Goal: Information Seeking & Learning: Learn about a topic

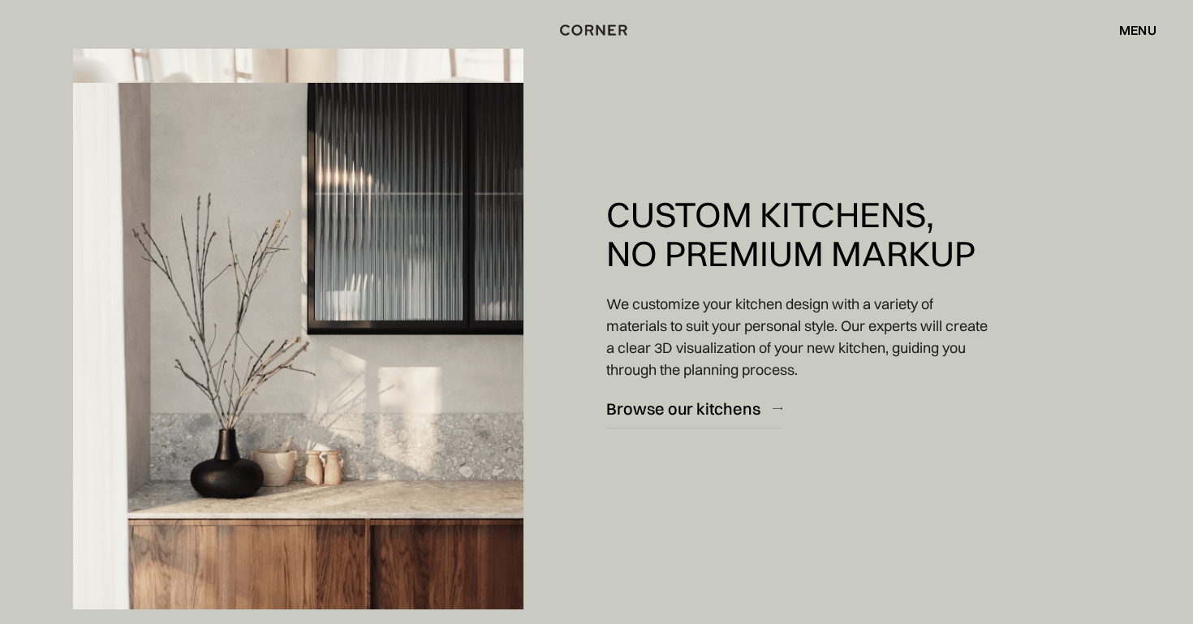
scroll to position [2211, 0]
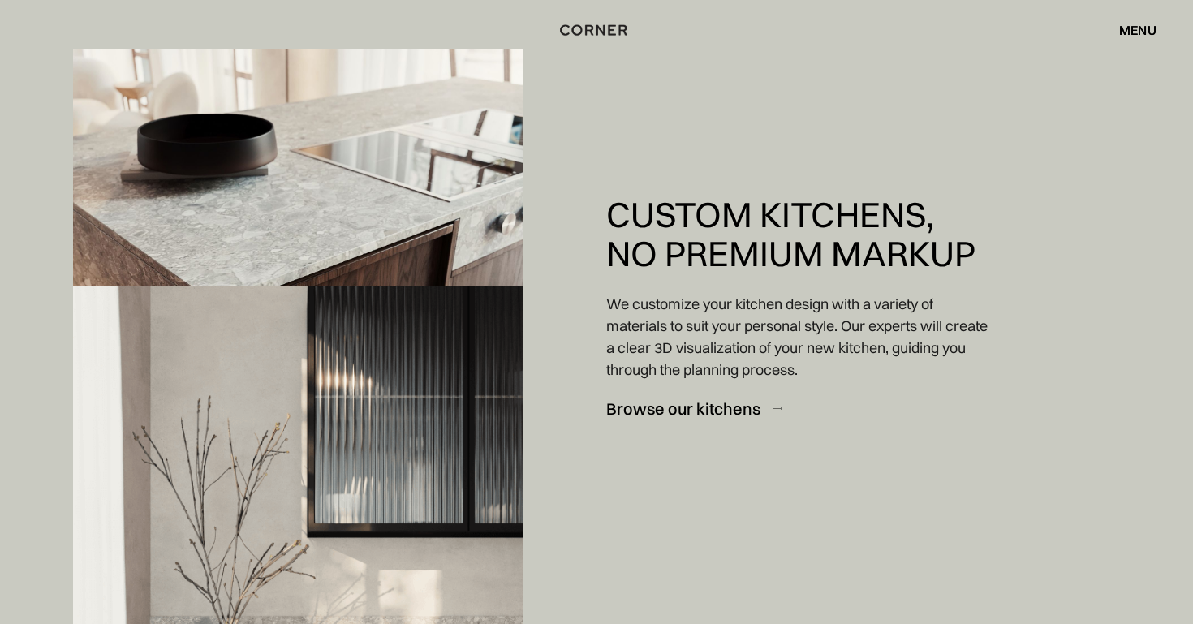
click at [614, 410] on div "Browse our kitchens" at bounding box center [683, 409] width 154 height 22
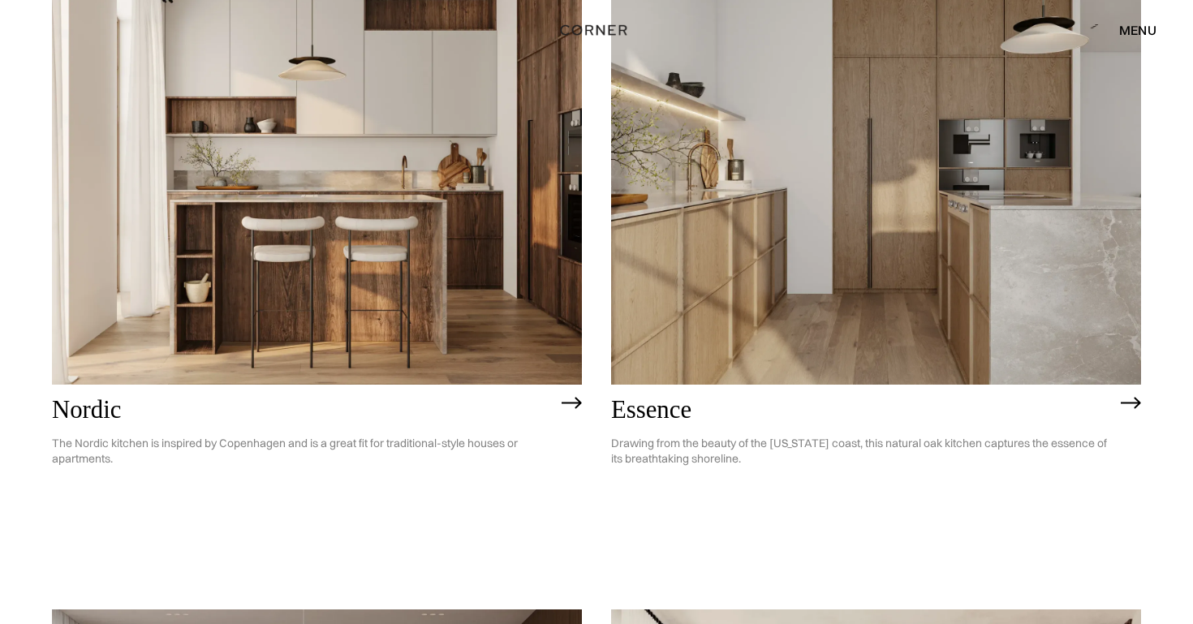
scroll to position [295, 0]
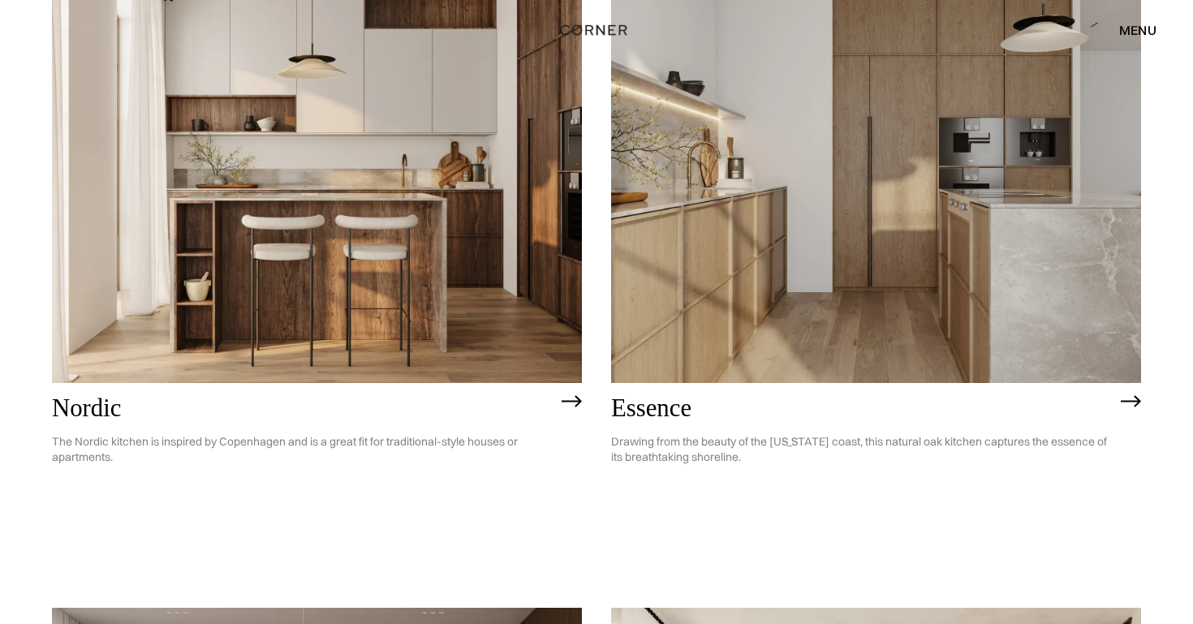
click at [683, 441] on p "Drawing from the beauty of the California coast, this natural oak kitchen captu…" at bounding box center [862, 449] width 502 height 55
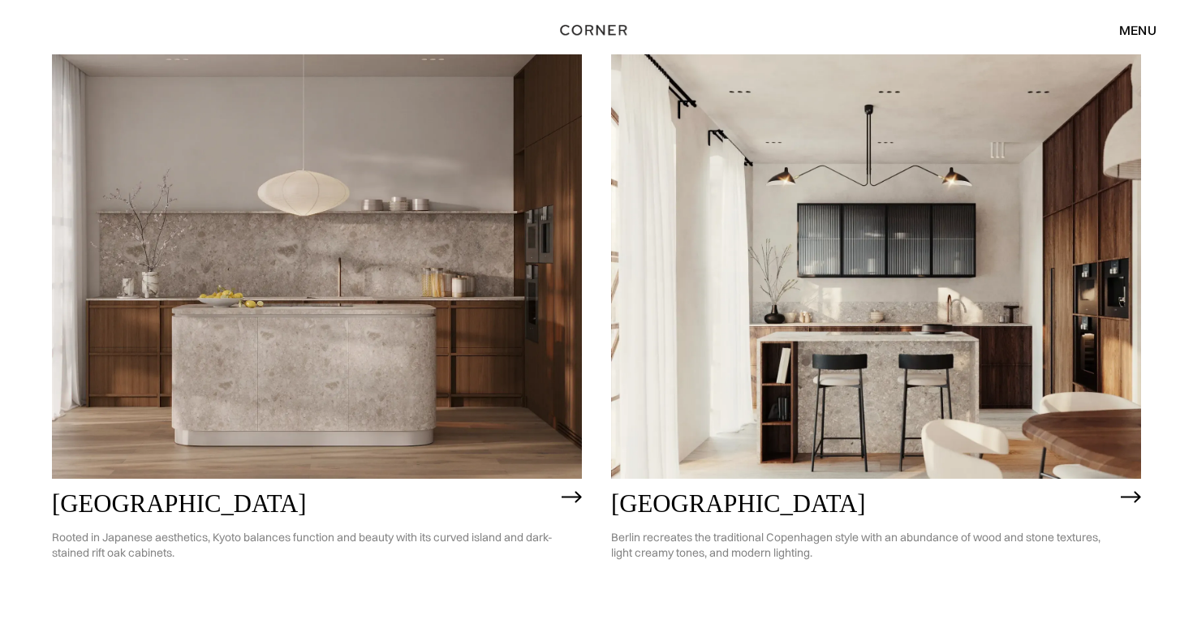
scroll to position [855, 0]
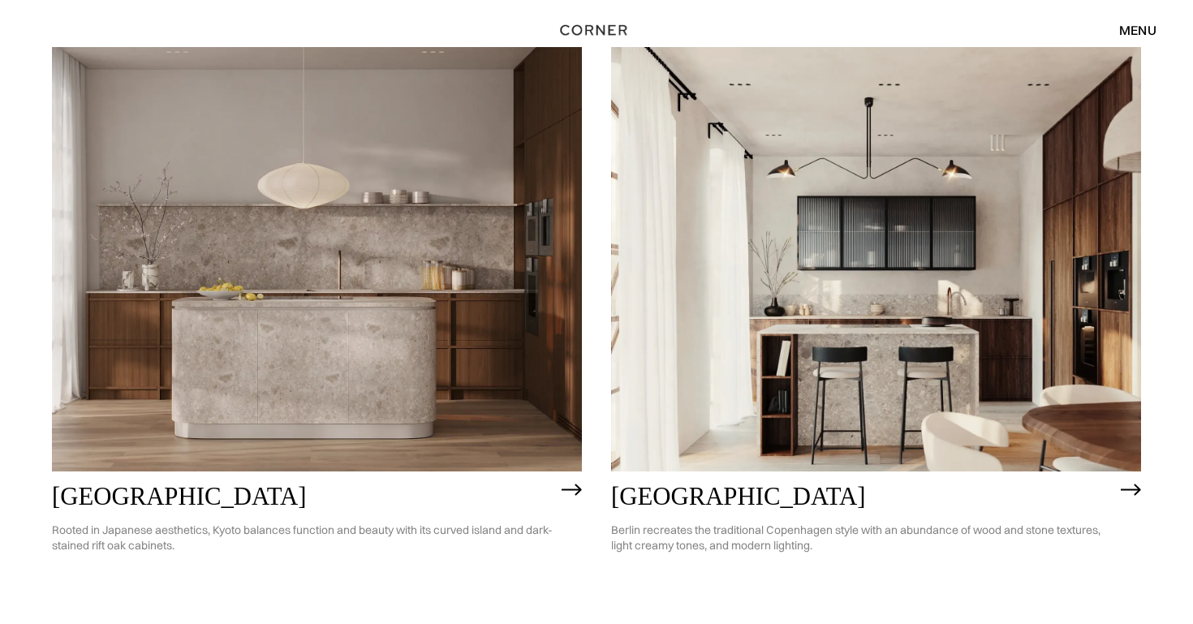
click at [200, 420] on img at bounding box center [317, 259] width 530 height 424
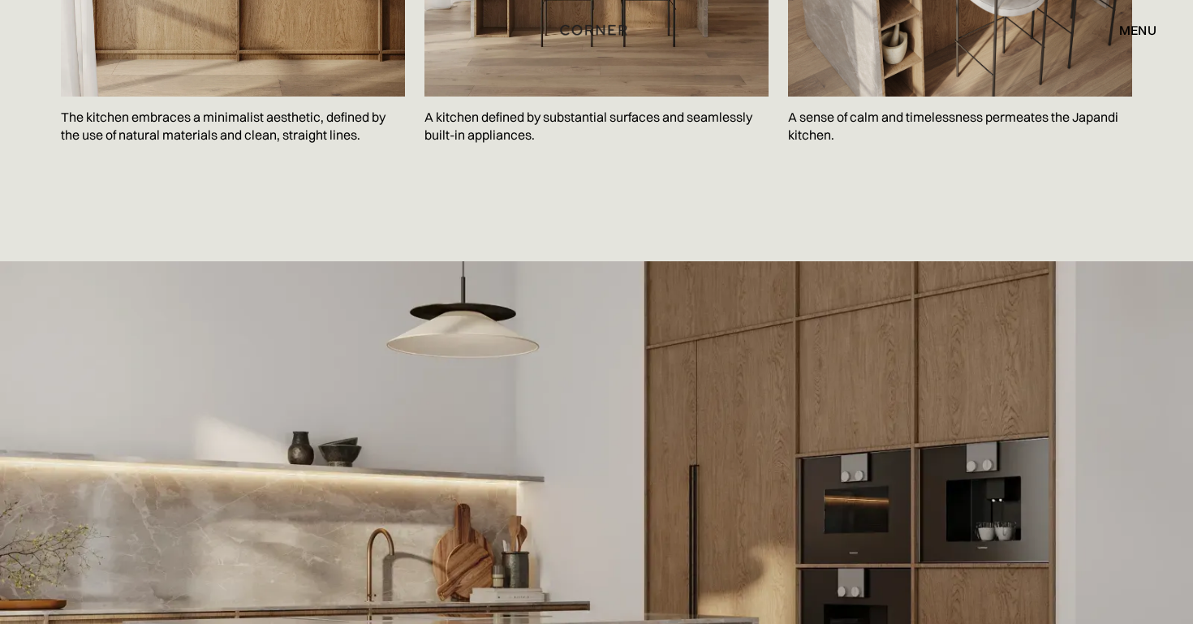
scroll to position [2868, 0]
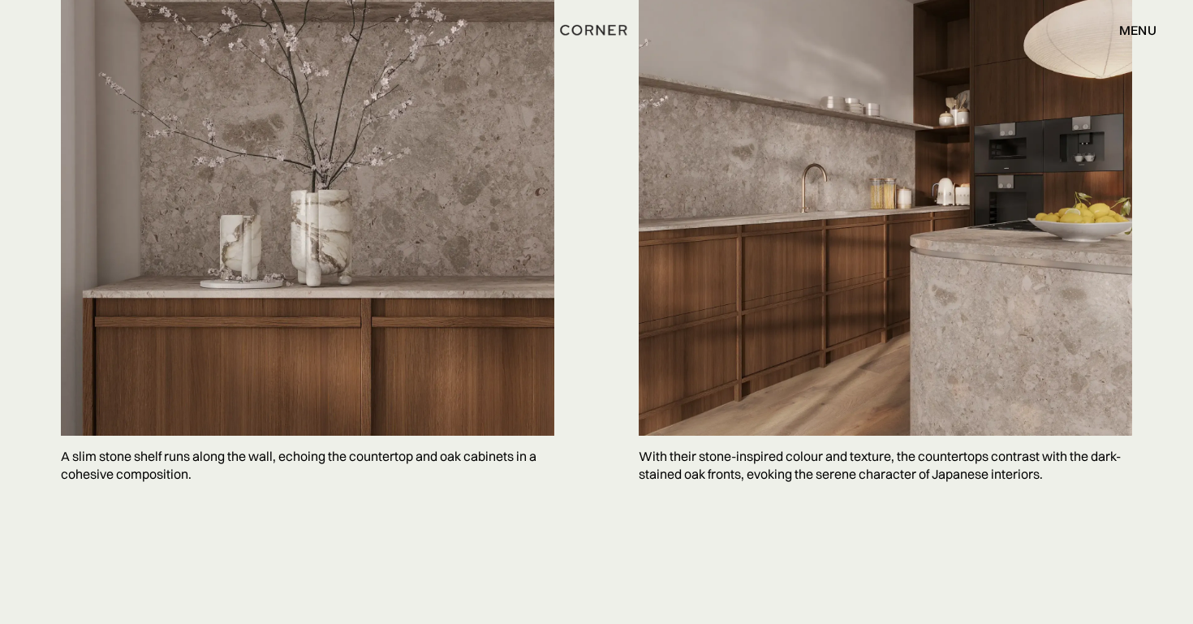
scroll to position [4028, 0]
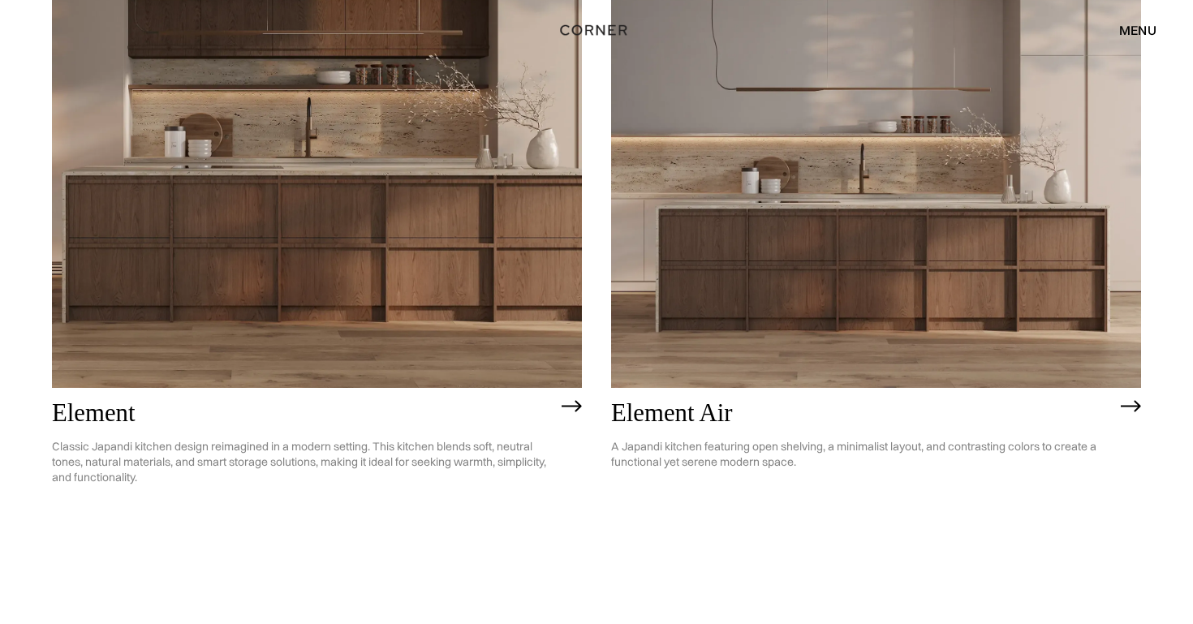
scroll to position [1570, 0]
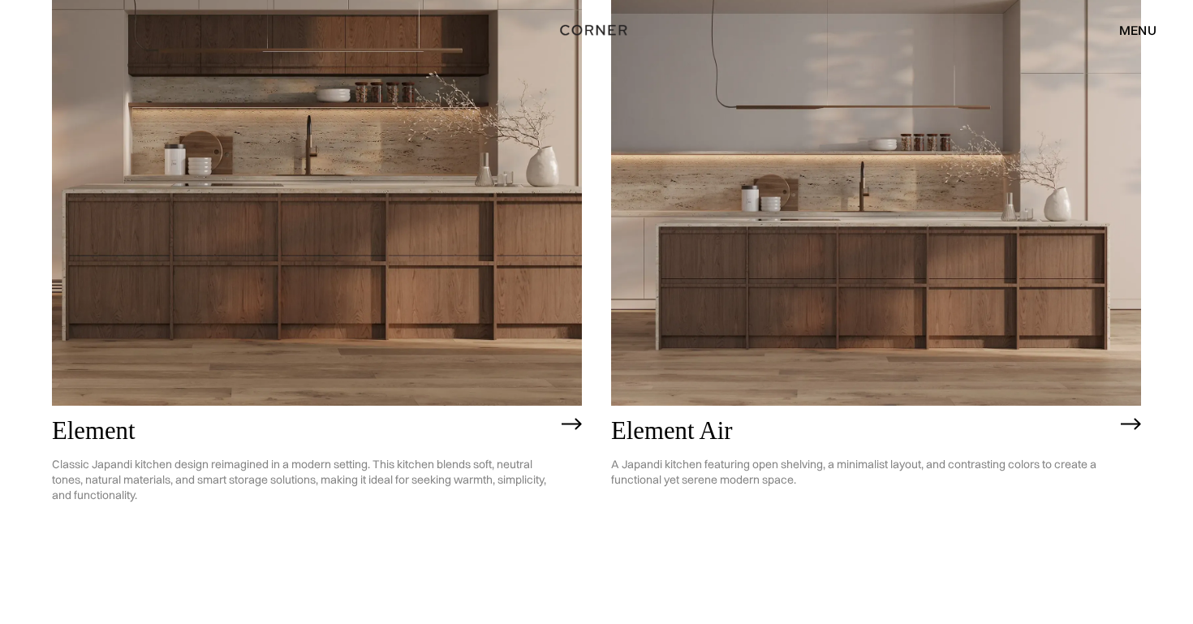
click at [98, 428] on h2 "Element" at bounding box center [303, 432] width 502 height 28
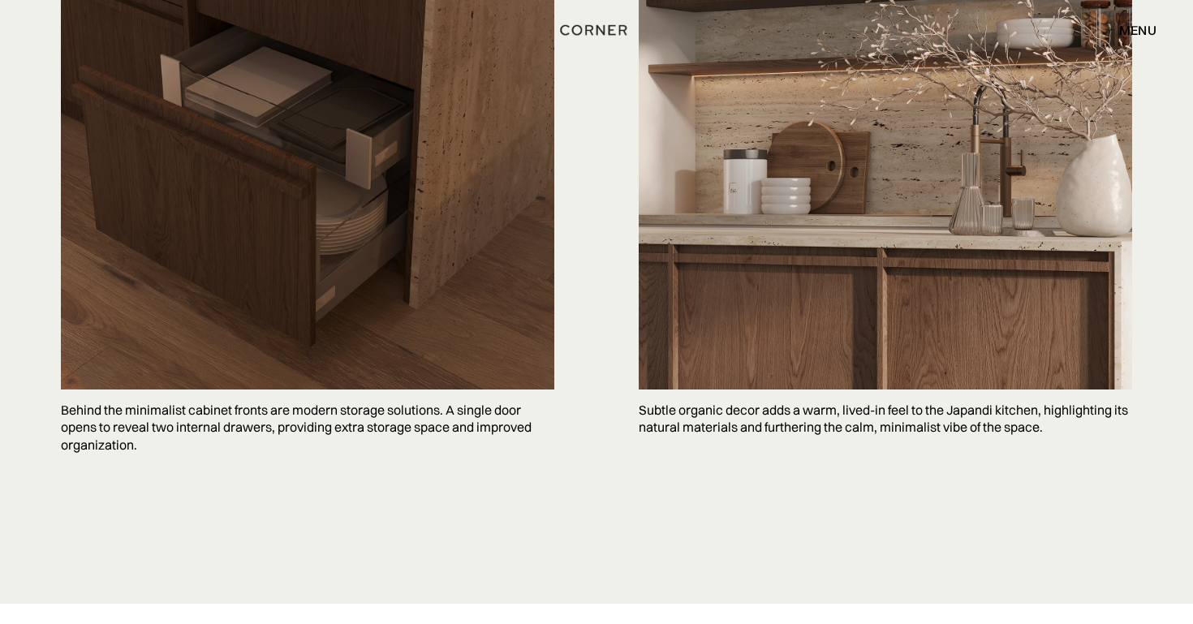
scroll to position [4345, 0]
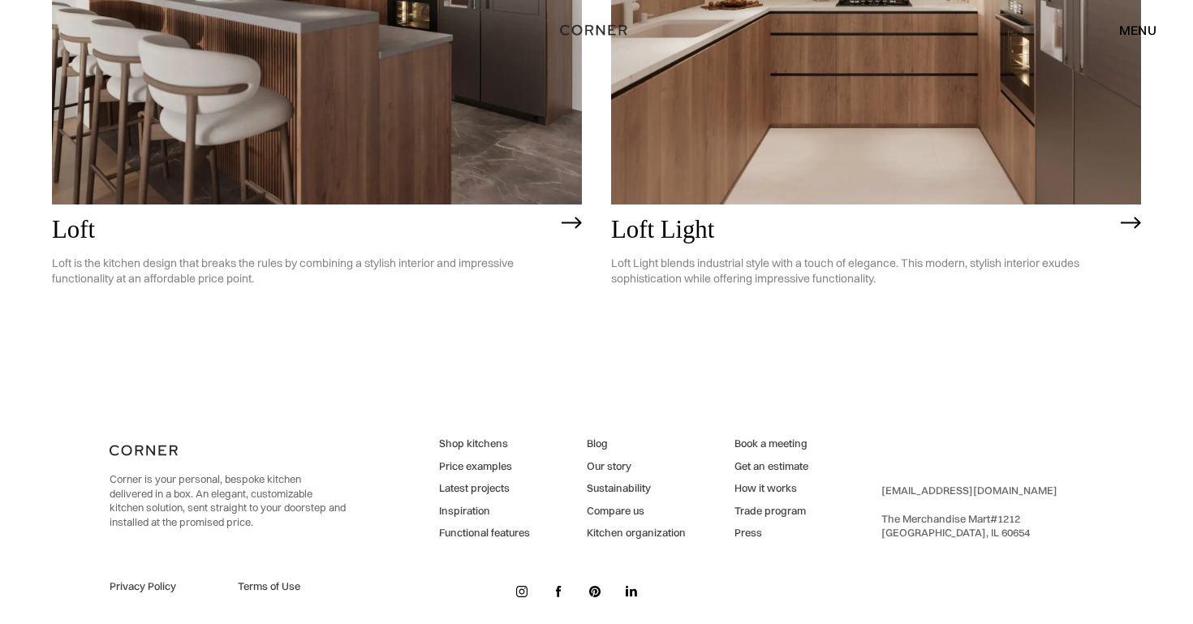
scroll to position [4382, 0]
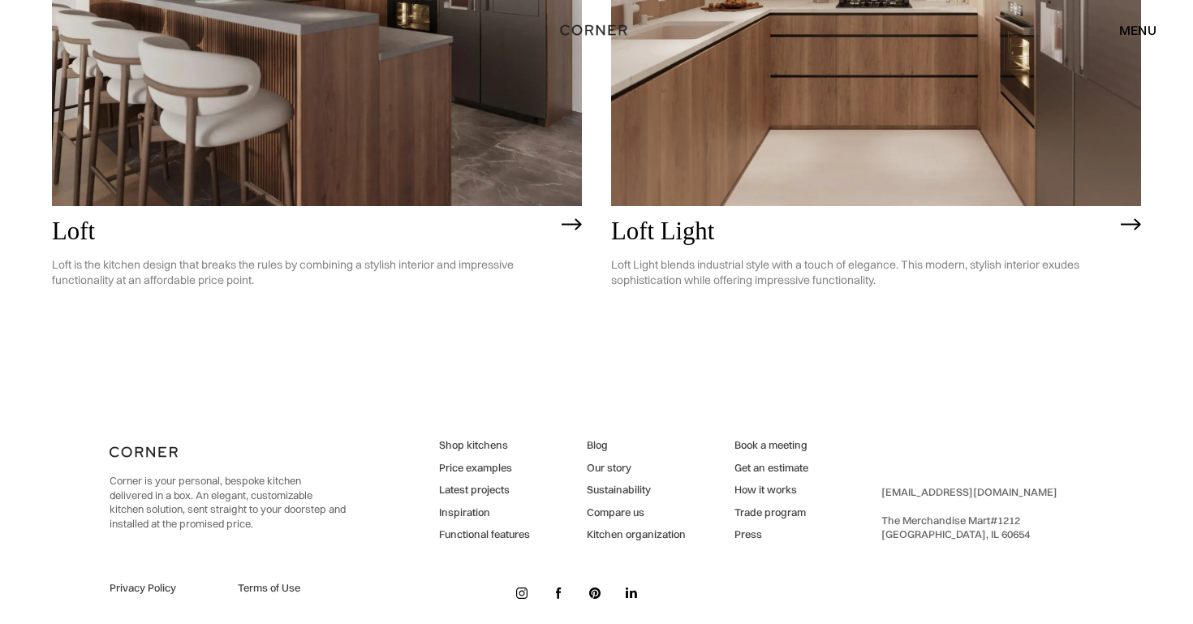
click at [462, 483] on link "Latest projects" at bounding box center [484, 490] width 91 height 15
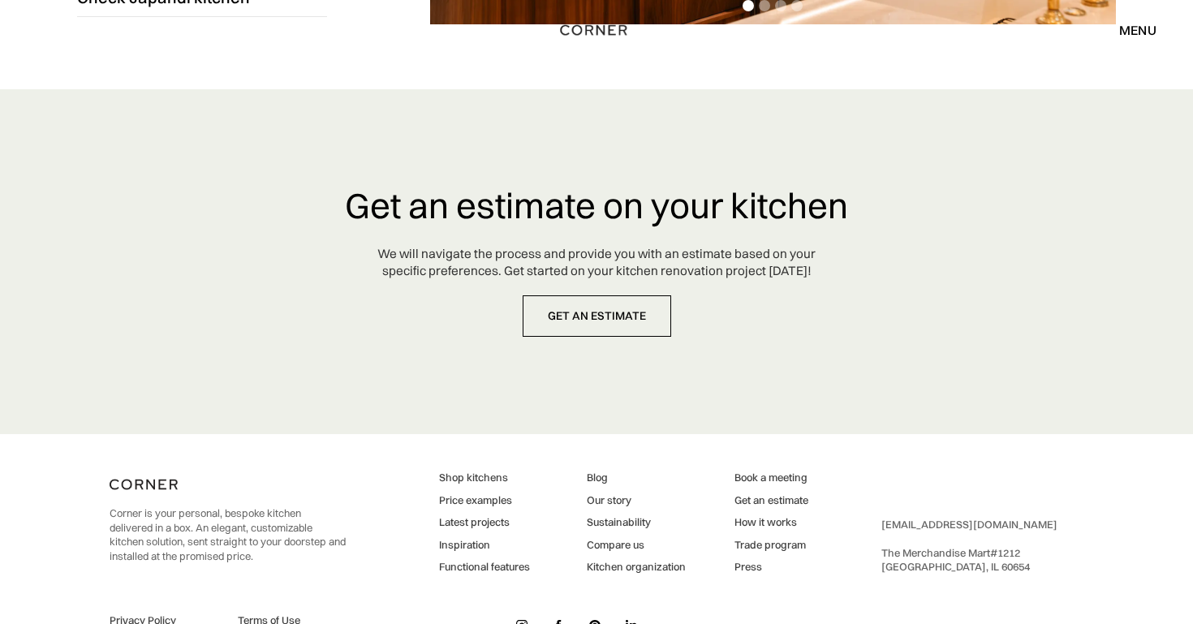
scroll to position [4239, 0]
